Goal: Task Accomplishment & Management: Manage account settings

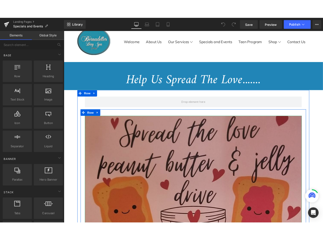
scroll to position [40, 0]
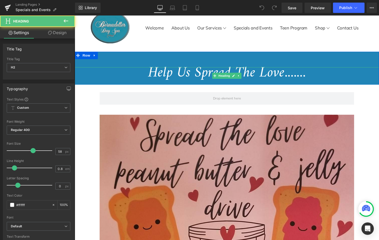
click at [165, 77] on h2 "Help Us Spread The Love......." at bounding box center [231, 75] width 313 height 12
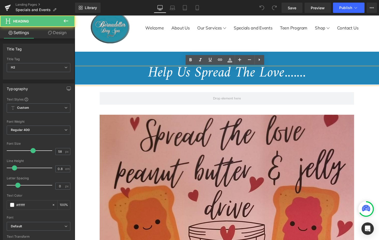
click at [165, 77] on h2 "Help Us Spread The Love......." at bounding box center [231, 75] width 313 height 12
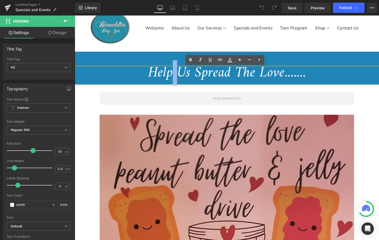
click at [165, 77] on h2 "Help Us Spread The Love......." at bounding box center [231, 75] width 313 height 12
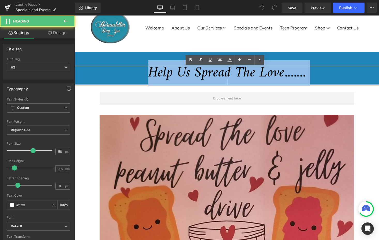
click at [165, 77] on h2 "Help Us Spread The Love......." at bounding box center [231, 75] width 313 height 12
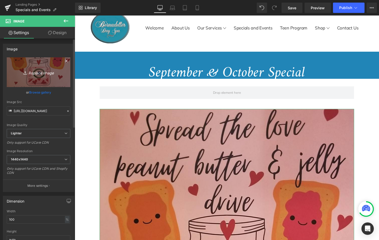
click at [37, 73] on icon "Replace Image" at bounding box center [38, 72] width 41 height 6
click at [37, 72] on icon "Replace Image" at bounding box center [38, 72] width 41 height 6
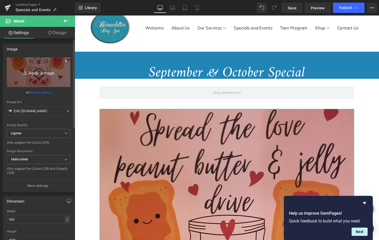
click at [30, 70] on icon "Replace Image" at bounding box center [38, 72] width 41 height 6
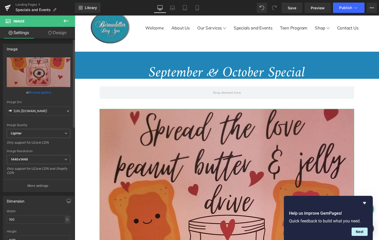
click at [40, 91] on link "Browse gallery" at bounding box center [40, 92] width 22 height 9
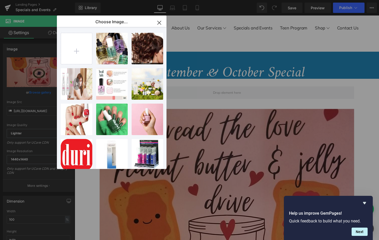
click at [160, 22] on icon "button" at bounding box center [158, 22] width 3 height 3
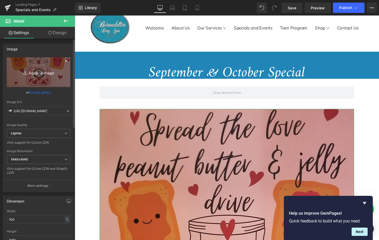
click at [41, 73] on icon "Replace Image" at bounding box center [38, 72] width 41 height 6
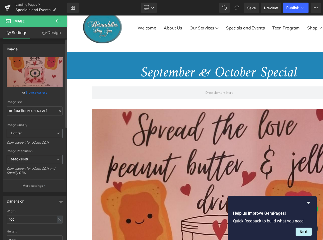
click at [40, 92] on link "Browse gallery" at bounding box center [36, 92] width 22 height 9
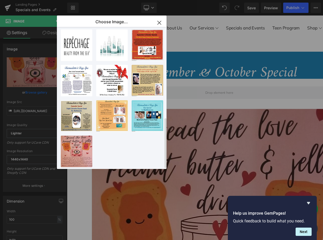
scroll to position [255, 0]
click at [159, 22] on icon "button" at bounding box center [159, 23] width 8 height 8
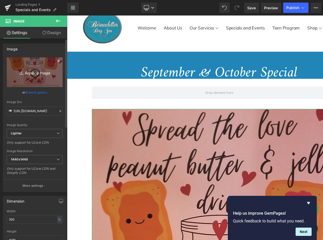
click at [31, 74] on icon "Replace Image" at bounding box center [34, 72] width 41 height 6
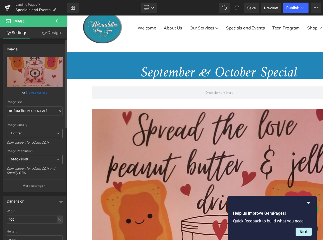
click at [41, 92] on link "Browse gallery" at bounding box center [36, 92] width 22 height 9
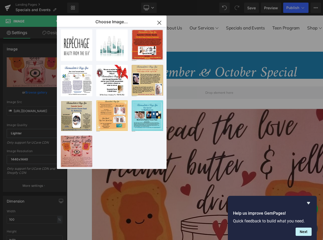
click at [32, 0] on div "You are previewing how the will restyle your page. You can not edit Elements in…" at bounding box center [161, 0] width 323 height 0
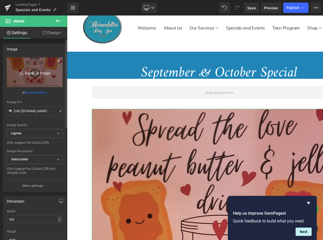
click at [34, 73] on icon "Replace Image" at bounding box center [34, 72] width 41 height 6
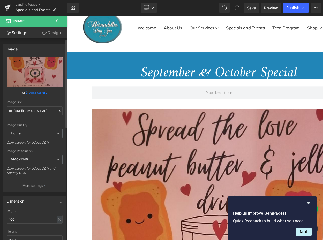
click at [34, 91] on link "Browse gallery" at bounding box center [36, 92] width 22 height 9
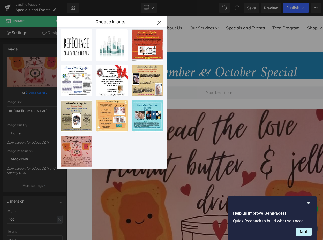
click at [159, 21] on icon "button" at bounding box center [159, 23] width 8 height 8
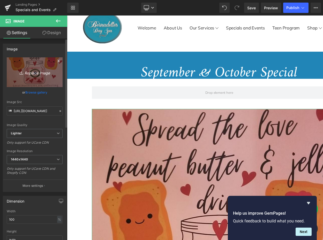
click at [28, 72] on icon "Replace Image" at bounding box center [34, 72] width 41 height 6
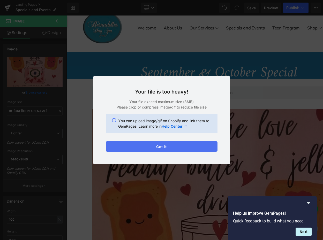
click at [176, 146] on button "Got it" at bounding box center [162, 146] width 112 height 10
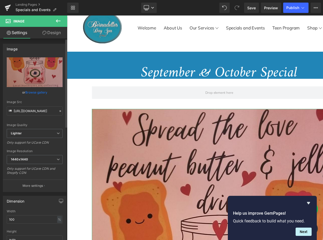
click at [35, 92] on link "Browse gallery" at bounding box center [36, 92] width 22 height 9
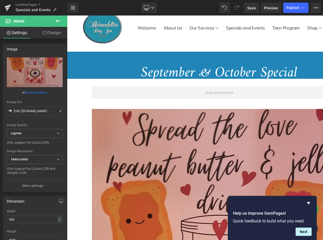
click at [33, 0] on div "You are previewing how the will restyle your page. You can not edit Elements in…" at bounding box center [161, 0] width 323 height 0
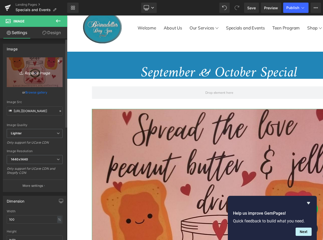
click at [33, 72] on icon "Replace Image" at bounding box center [34, 72] width 41 height 6
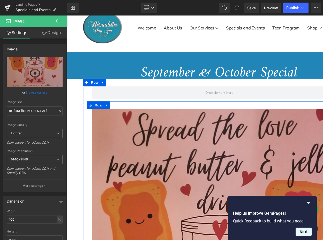
click at [302, 232] on button "Next" at bounding box center [304, 232] width 16 height 8
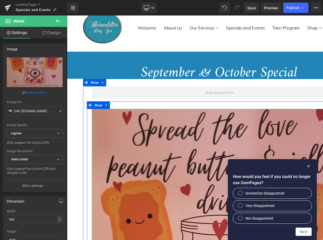
click at [308, 166] on icon "Hide survey" at bounding box center [308, 166] width 3 height 2
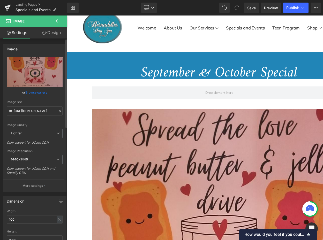
click at [33, 93] on link "Browse gallery" at bounding box center [36, 92] width 22 height 9
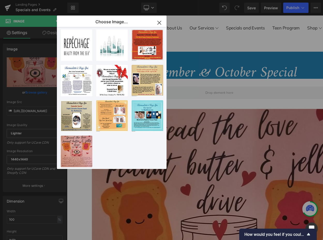
click at [32, 0] on div "You are previewing how the will restyle your page. You can not edit Elements in…" at bounding box center [161, 0] width 323 height 0
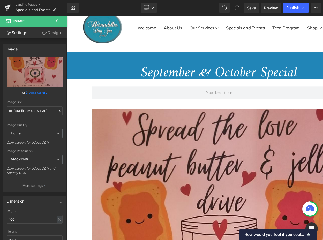
click at [0, 0] on icon "Replace Image" at bounding box center [0, 0] width 0 height 0
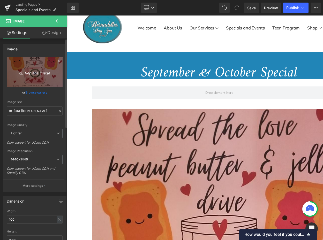
click at [38, 73] on icon "Replace Image" at bounding box center [34, 72] width 41 height 6
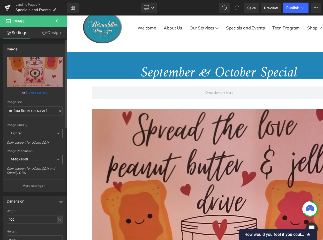
scroll to position [0, 0]
click at [35, 91] on link "Browse gallery" at bounding box center [36, 92] width 22 height 9
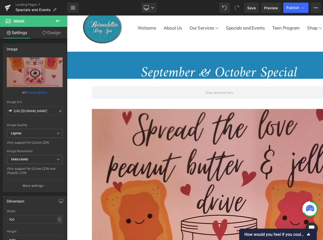
click at [35, 0] on div "You are previewing how the will restyle your page. You can not edit Elements in…" at bounding box center [161, 0] width 323 height 0
click at [7, 21] on icon at bounding box center [8, 20] width 5 height 5
click at [57, 21] on icon at bounding box center [58, 20] width 5 height 3
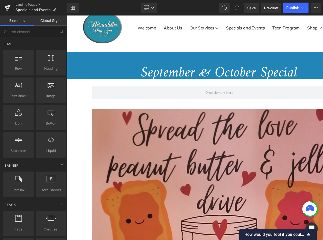
click at [17, 20] on link "Elements" at bounding box center [17, 21] width 34 height 10
click at [47, 20] on link "Global Style" at bounding box center [51, 21] width 34 height 10
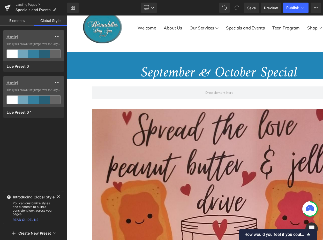
click at [47, 20] on link "Global Style" at bounding box center [51, 21] width 34 height 10
click at [17, 22] on link "Elements" at bounding box center [17, 21] width 34 height 10
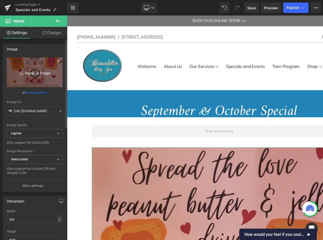
click at [33, 73] on icon "Replace Image" at bounding box center [34, 72] width 41 height 6
click at [30, 72] on icon "Replace Image" at bounding box center [34, 72] width 41 height 6
click at [35, 74] on icon "Replace Image" at bounding box center [34, 72] width 41 height 6
click at [33, 72] on icon "Replace Image" at bounding box center [34, 72] width 41 height 6
type input "C:\fakepath\September_October Special 2025.jpg"
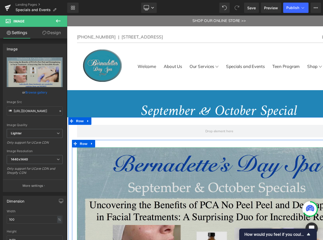
type input "[URL][DOMAIN_NAME]"
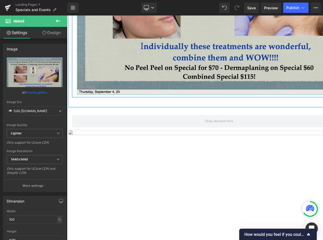
scroll to position [280, 0]
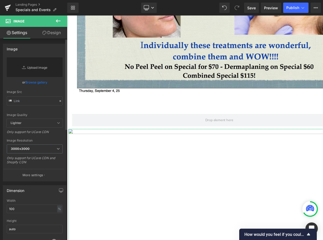
click at [33, 67] on link "Replace Image" at bounding box center [35, 67] width 56 height 20
type input "C:\fakepath\September_October Special.jpg"
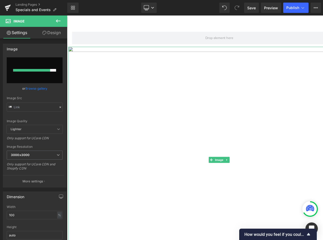
scroll to position [367, 0]
click at [126, 155] on img at bounding box center [223, 161] width 310 height 233
click at [37, 69] on div at bounding box center [33, 70] width 41 height 3
click at [281, 235] on span "How would you feel if you could no longer use GemPages?" at bounding box center [274, 234] width 61 height 5
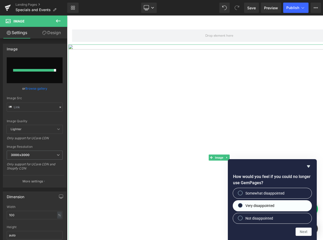
click at [270, 206] on span "Very disappointed" at bounding box center [259, 205] width 29 height 5
click at [242, 206] on input "Very disappointed" at bounding box center [240, 205] width 3 height 3
radio input "true"
click at [304, 232] on button "Next" at bounding box center [304, 232] width 16 height 8
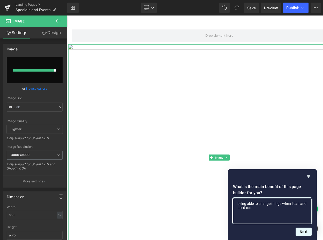
type textarea "being able to change things when I can and need too"
click at [303, 230] on button "Next" at bounding box center [304, 232] width 16 height 8
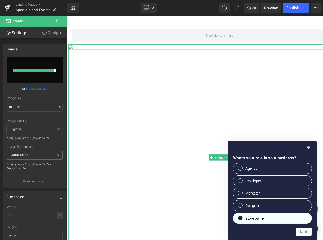
click at [238, 217] on div at bounding box center [240, 218] width 6 height 5
click at [239, 217] on input "Store owner" at bounding box center [240, 217] width 3 height 3
radio input "true"
click at [304, 231] on button "Next" at bounding box center [304, 232] width 16 height 8
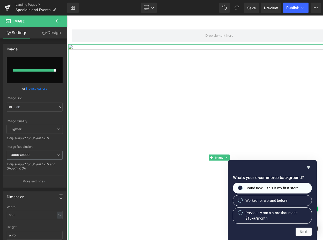
click at [241, 188] on input "Brand new — this is my first store" at bounding box center [240, 187] width 3 height 3
radio input "true"
click at [302, 233] on button "Next" at bounding box center [304, 232] width 16 height 8
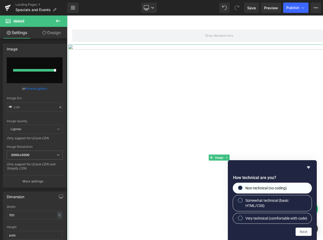
click at [240, 186] on input "Non-technical (no coding)" at bounding box center [240, 187] width 3 height 3
radio input "true"
click at [303, 232] on button "Next" at bounding box center [304, 232] width 16 height 8
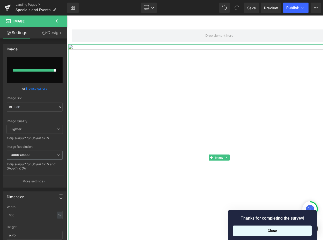
click at [268, 230] on button "Close" at bounding box center [272, 231] width 79 height 10
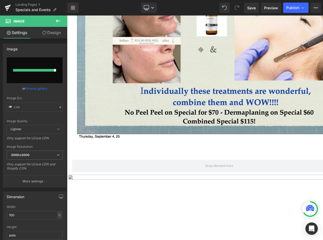
scroll to position [255, 0]
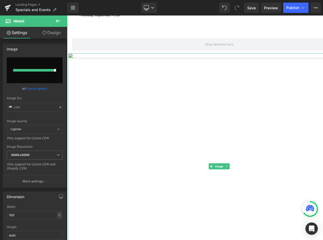
scroll to position [358, 0]
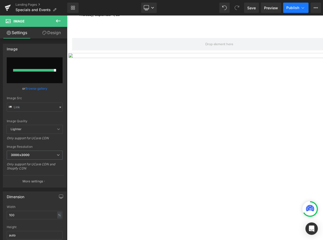
click at [291, 7] on span "Publish" at bounding box center [292, 8] width 13 height 4
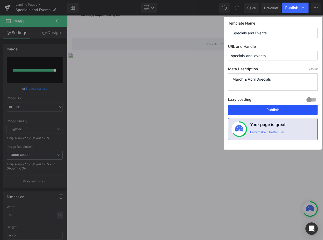
click at [247, 111] on button "Publish" at bounding box center [272, 110] width 89 height 10
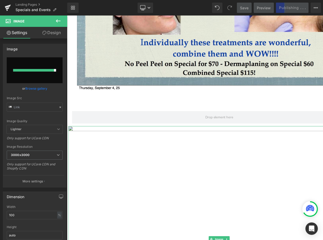
scroll to position [281, 0]
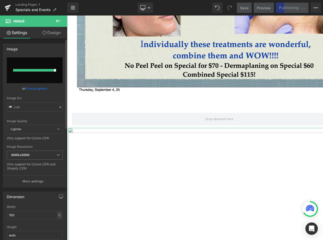
click at [33, 89] on link "Browse gallery" at bounding box center [36, 88] width 22 height 9
click at [29, 0] on div "You are previewing how the will restyle your page. You can not edit Elements in…" at bounding box center [161, 0] width 323 height 0
click at [36, 66] on input "file" at bounding box center [35, 70] width 56 height 26
type input "C:\fakepath\September_October Special.jpg"
type input "[URL][DOMAIN_NAME]"
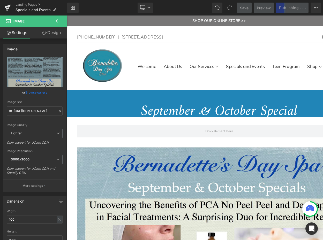
scroll to position [0, 0]
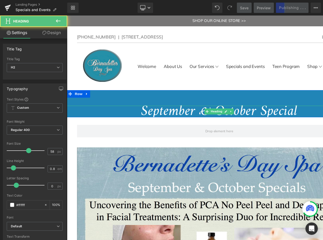
click at [307, 116] on h2 "September & October Special" at bounding box center [223, 114] width 313 height 12
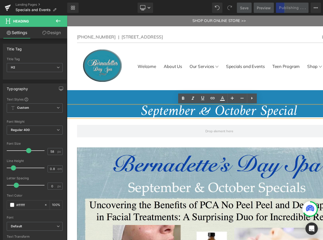
click at [317, 117] on h2 "September & October Special" at bounding box center [223, 114] width 313 height 12
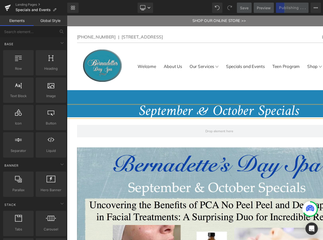
click at [278, 82] on div "Welcome About Us Our Services [MEDICAL_DATA] Natural Nail Care Specials and Eve…" at bounding box center [223, 68] width 292 height 49
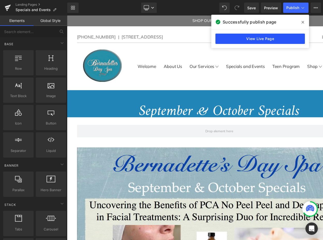
click at [249, 39] on link "View Live Page" at bounding box center [259, 39] width 89 height 10
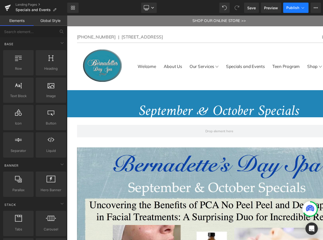
click at [294, 8] on span "Publish" at bounding box center [292, 8] width 13 height 4
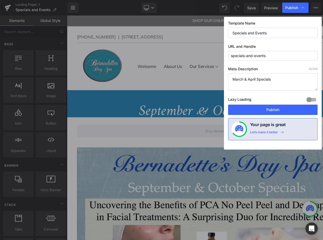
click at [278, 78] on textarea "March & April Specials" at bounding box center [272, 81] width 89 height 17
drag, startPoint x: 278, startPoint y: 78, endPoint x: 238, endPoint y: 71, distance: 40.6
click at [238, 71] on div "Meta Description 22 /320 March & April Specials Lazy Loading Build Upgrade plan…" at bounding box center [272, 86] width 89 height 38
type textarea "O"
type textarea "September & October Specials"
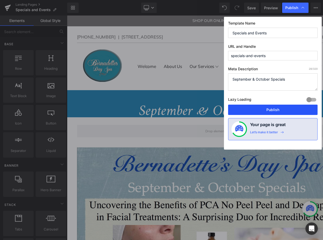
click at [251, 109] on button "Publish" at bounding box center [272, 110] width 89 height 10
